Goal: Transaction & Acquisition: Register for event/course

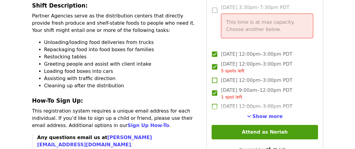
scroll to position [207, 0]
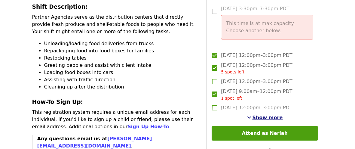
click at [270, 114] on span "Show more" at bounding box center [267, 117] width 30 height 6
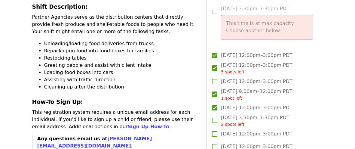
click at [242, 127] on label "[DATE] 12:00pm–3:00pm PDT" at bounding box center [260, 133] width 105 height 13
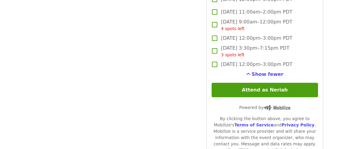
scroll to position [639, 0]
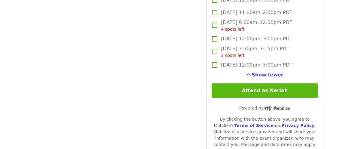
click at [266, 83] on button "Attend as Neriah" at bounding box center [264, 90] width 106 height 14
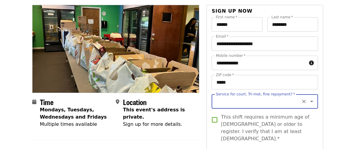
scroll to position [51, 0]
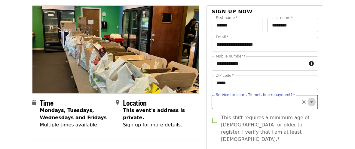
click at [312, 104] on icon "Open" at bounding box center [311, 101] width 7 height 7
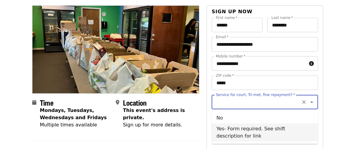
click at [229, 135] on li "Yes- Form required. See shift description for link" at bounding box center [264, 132] width 106 height 18
type input "**********"
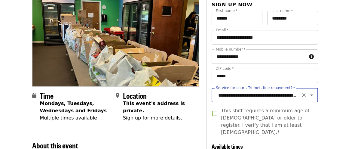
scroll to position [59, 0]
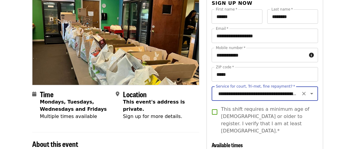
click at [311, 97] on button "Open" at bounding box center [311, 93] width 8 height 8
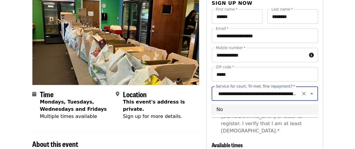
click at [311, 94] on icon "Close" at bounding box center [311, 93] width 7 height 7
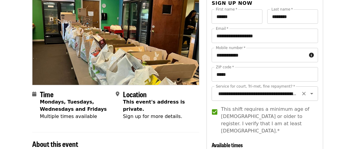
click at [310, 93] on icon "Open" at bounding box center [311, 93] width 7 height 7
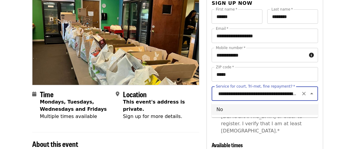
scroll to position [0, 23]
click at [312, 95] on icon "Close" at bounding box center [311, 93] width 7 height 7
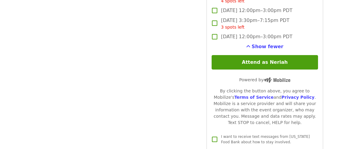
scroll to position [666, 0]
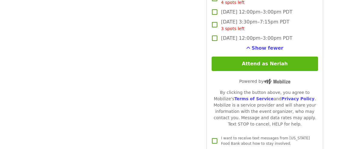
click at [242, 56] on button "Attend as Neriah" at bounding box center [264, 63] width 106 height 14
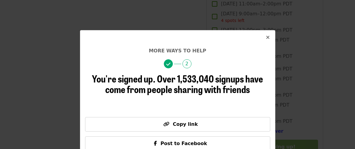
scroll to position [583, 0]
click at [268, 38] on icon "times icon" at bounding box center [268, 38] width 4 height 6
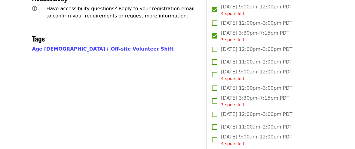
scroll to position [458, 0]
